Goal: Find specific page/section: Find specific page/section

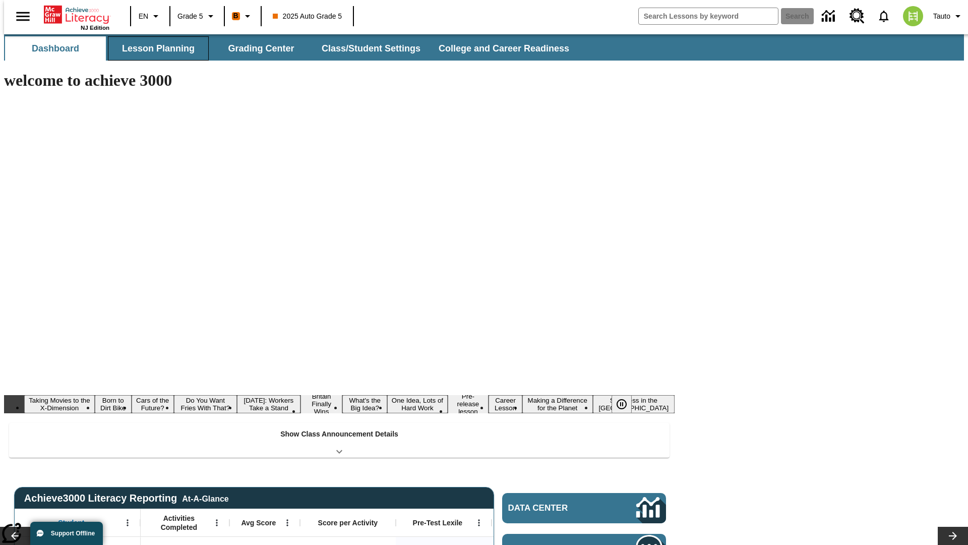
click at [154, 48] on button "Lesson Planning" at bounding box center [158, 48] width 101 height 24
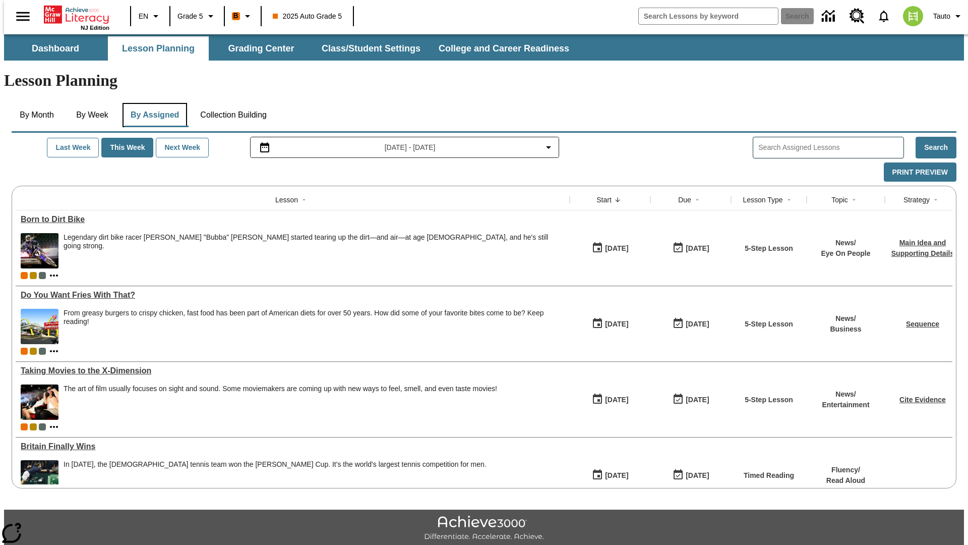
click at [152, 103] on button "By Assigned" at bounding box center [155, 115] width 65 height 24
type input "CVC Short Vowels Lesson 2"
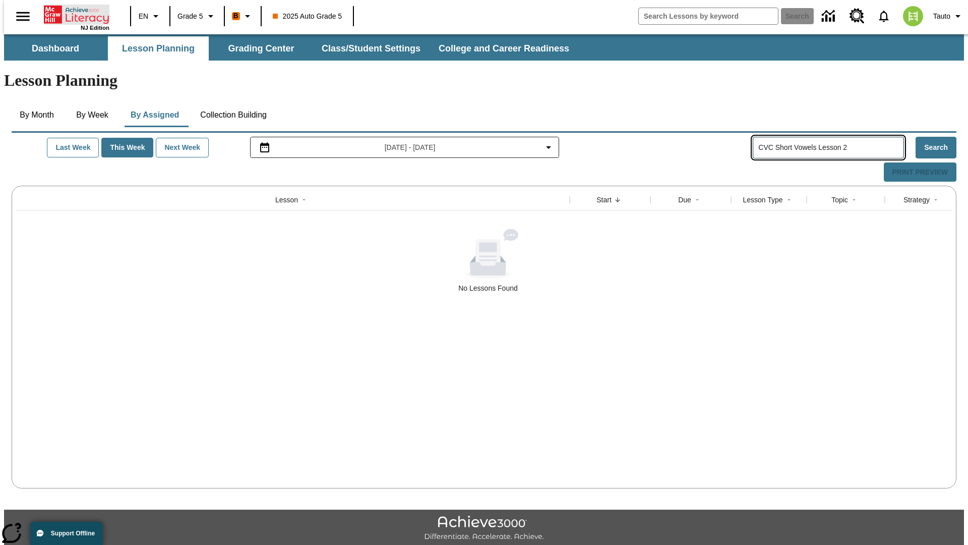
click at [73, 14] on icon "Home" at bounding box center [77, 15] width 67 height 20
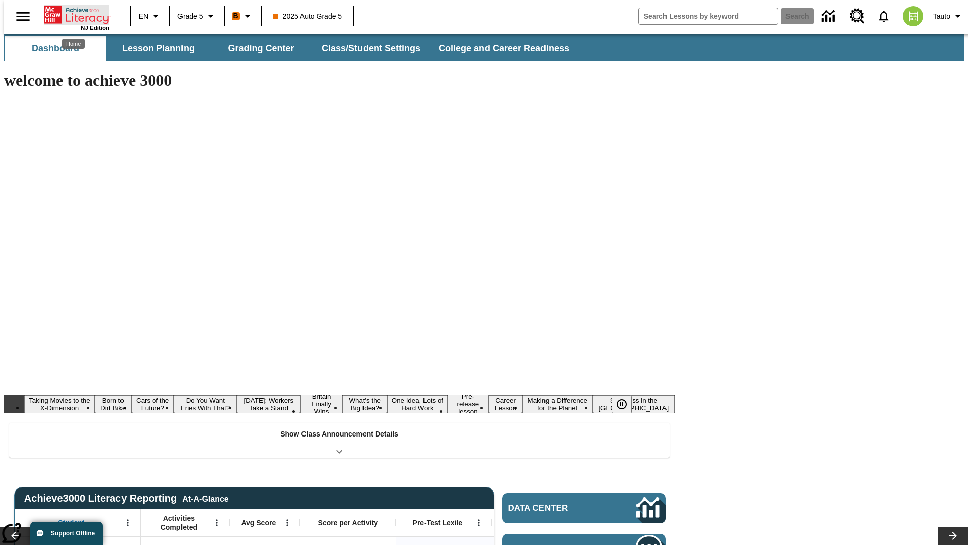
type input "-1"
